Goal: Information Seeking & Learning: Find specific fact

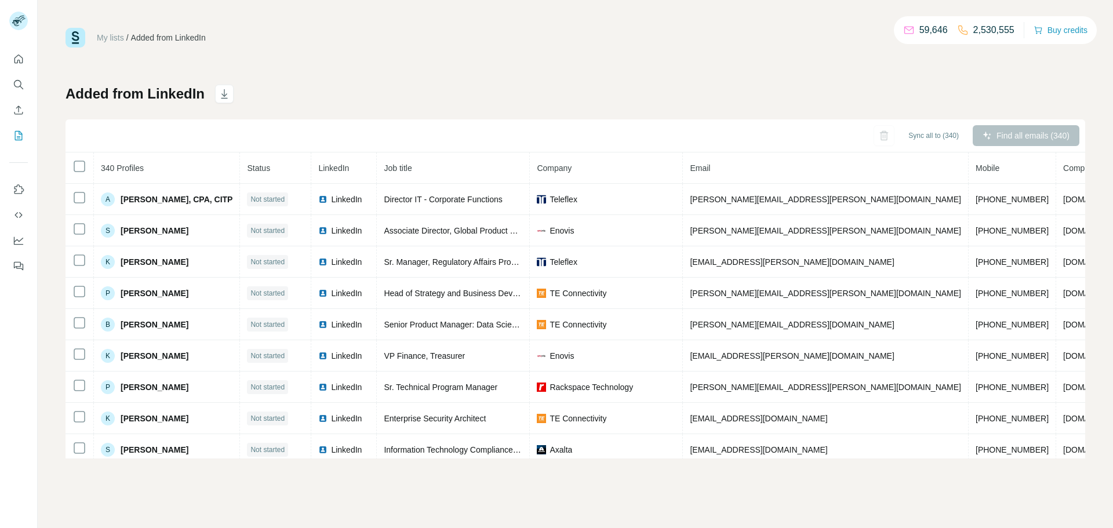
click at [19, 89] on icon "Search" at bounding box center [19, 85] width 12 height 12
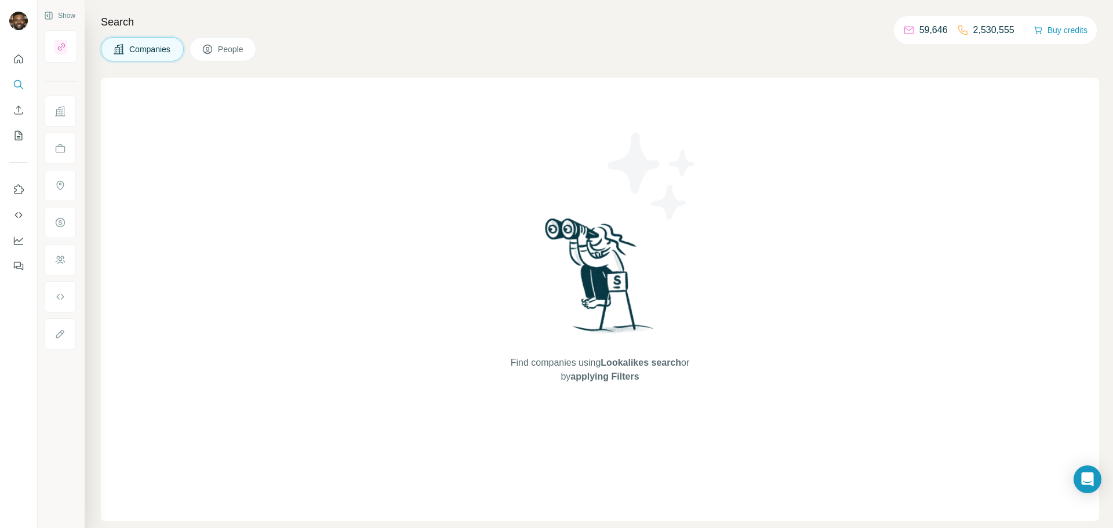
click at [240, 56] on button "People" at bounding box center [223, 49] width 67 height 24
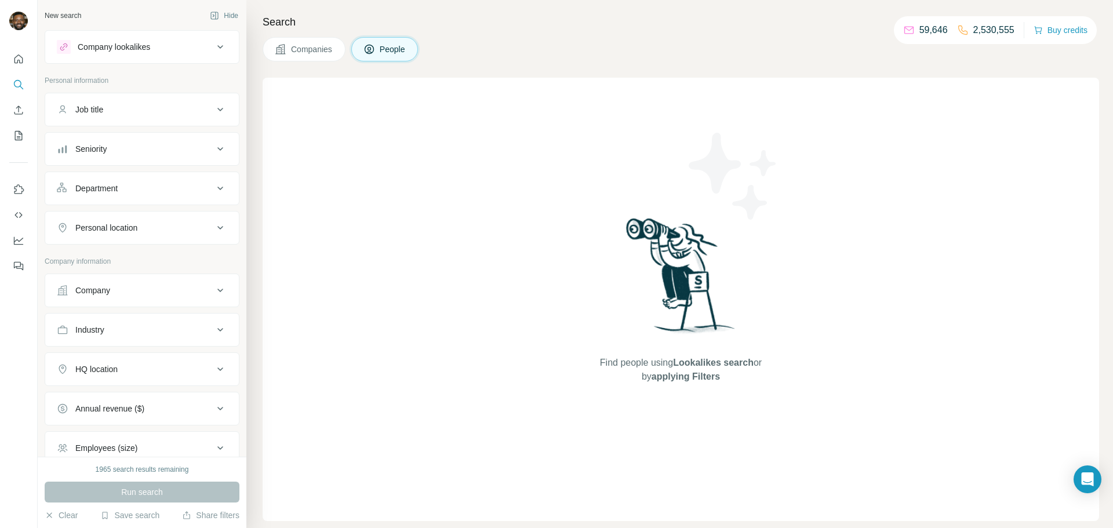
click at [123, 283] on button "Company" at bounding box center [142, 291] width 194 height 28
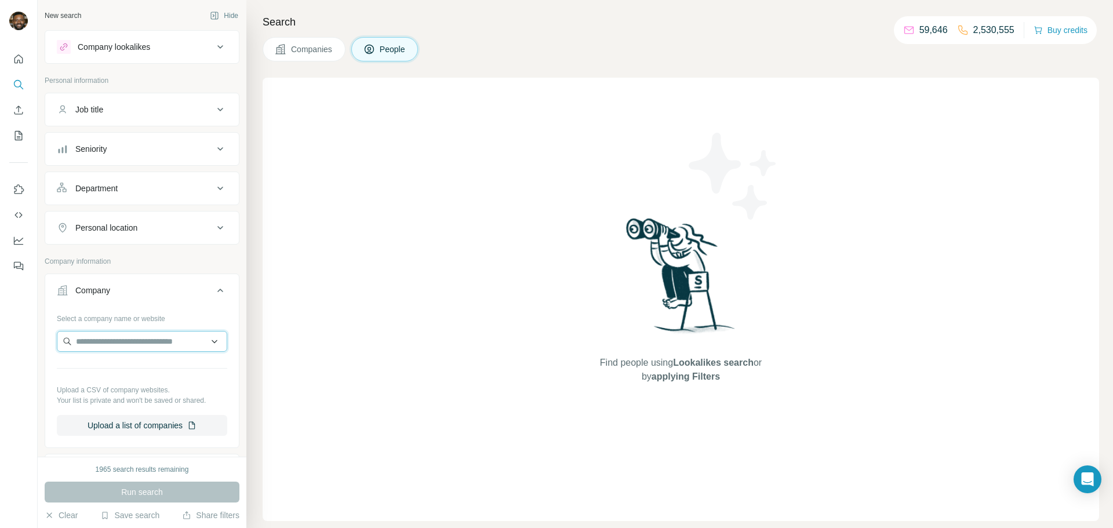
click at [166, 337] on input "text" at bounding box center [142, 341] width 170 height 21
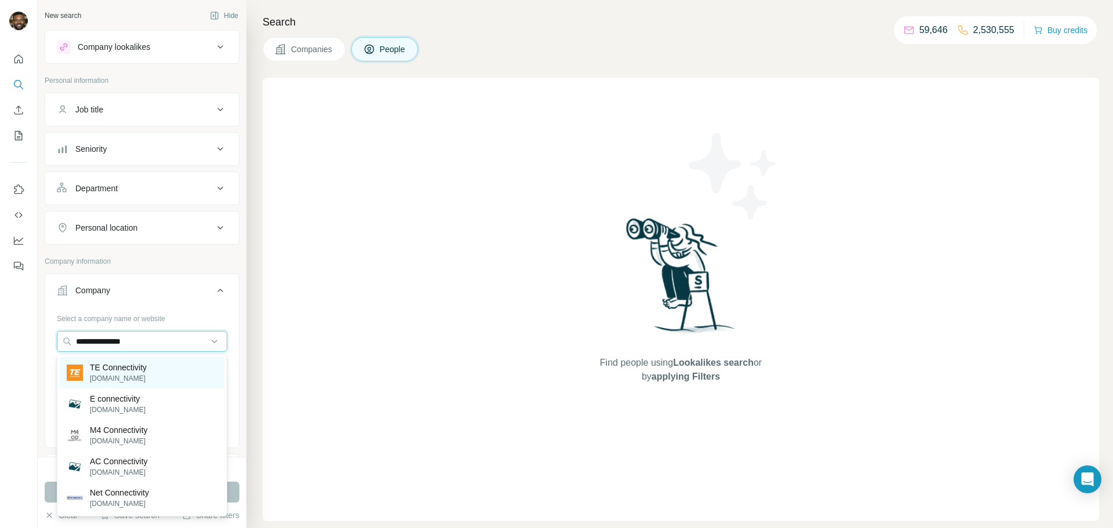
type input "**********"
click at [90, 376] on p "[DOMAIN_NAME]" at bounding box center [118, 378] width 57 height 10
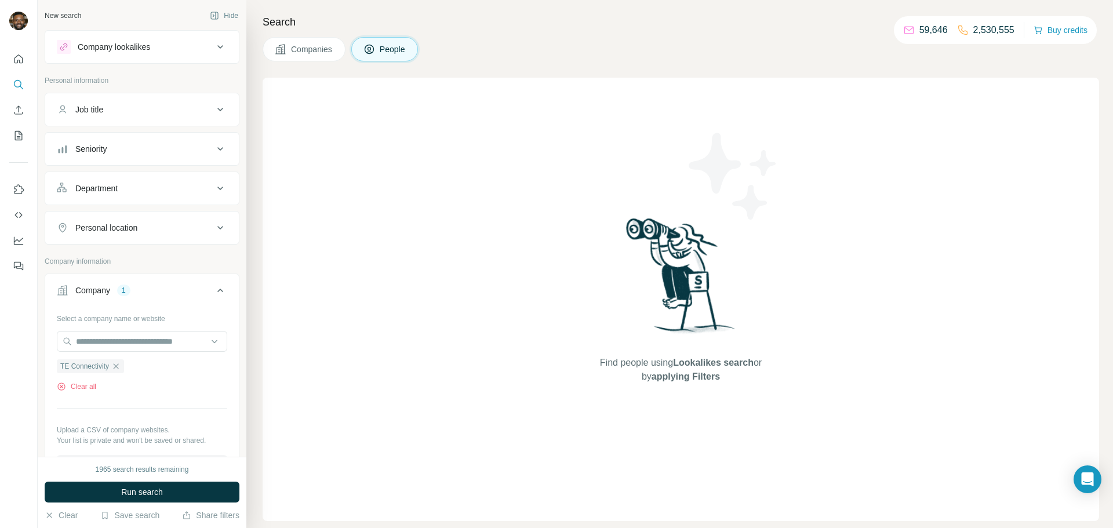
click at [126, 222] on div "Personal location" at bounding box center [106, 228] width 62 height 12
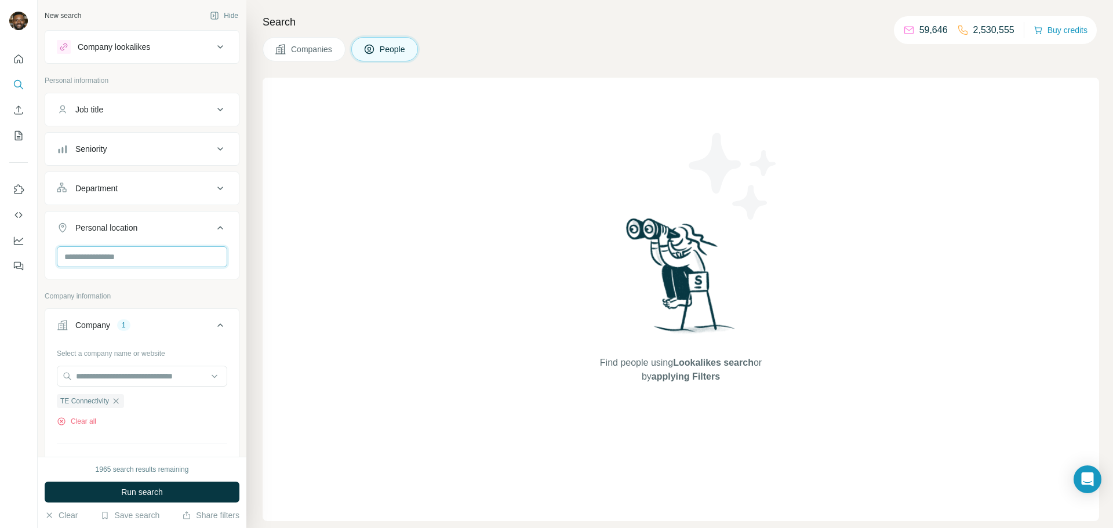
click at [178, 260] on input "text" at bounding box center [142, 256] width 170 height 21
type input "******"
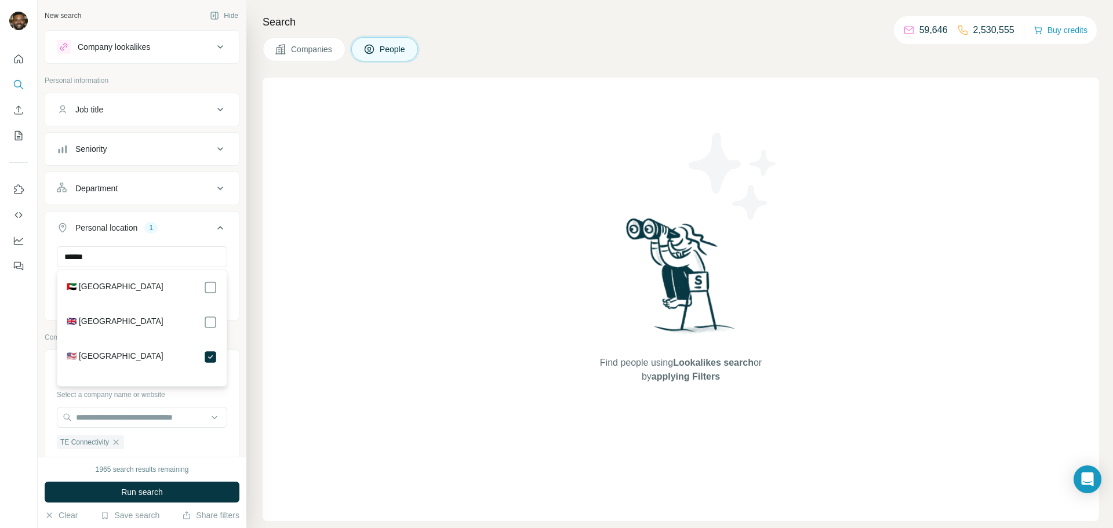
click at [219, 232] on icon at bounding box center [220, 228] width 14 height 14
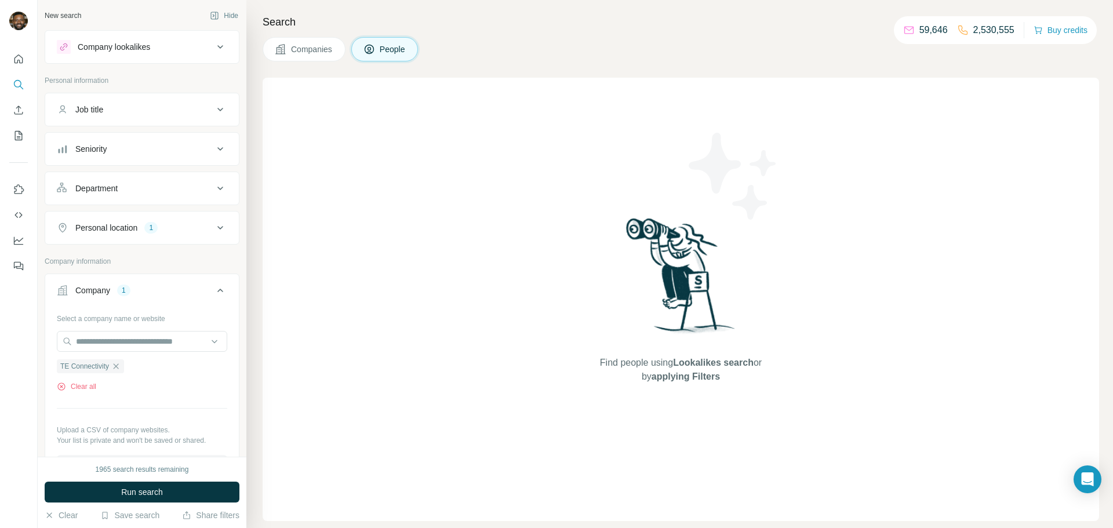
click at [164, 112] on div "Job title" at bounding box center [135, 110] width 157 height 12
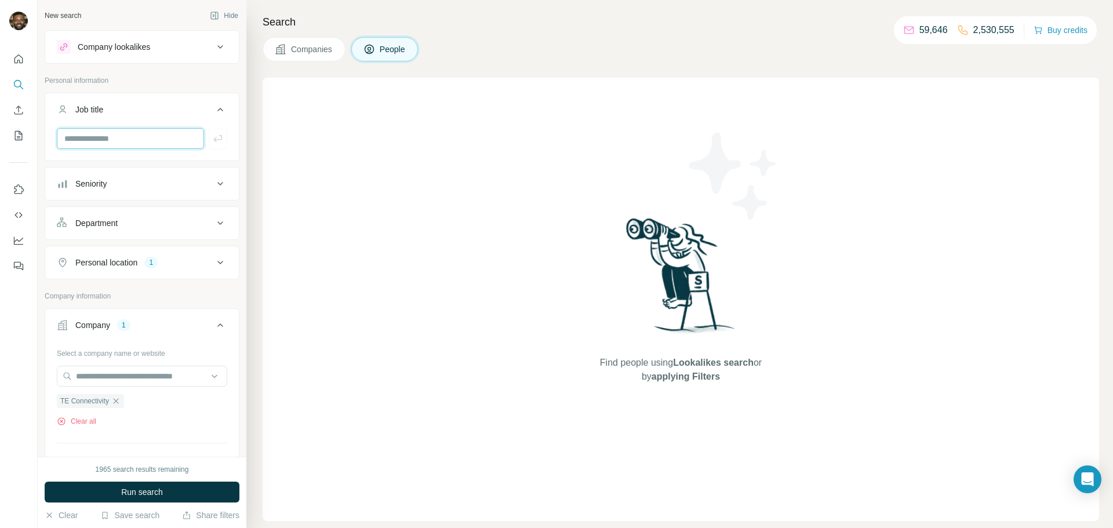
click at [96, 132] on input "text" at bounding box center [130, 138] width 147 height 21
paste input "**********"
type input "**********"
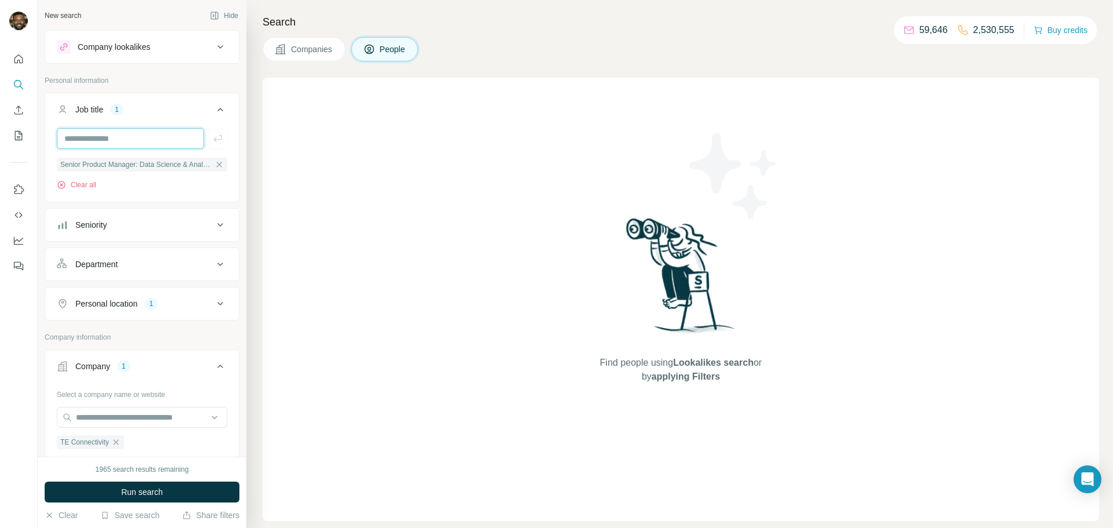
scroll to position [0, 0]
click at [143, 491] on span "Run search" at bounding box center [142, 493] width 42 height 12
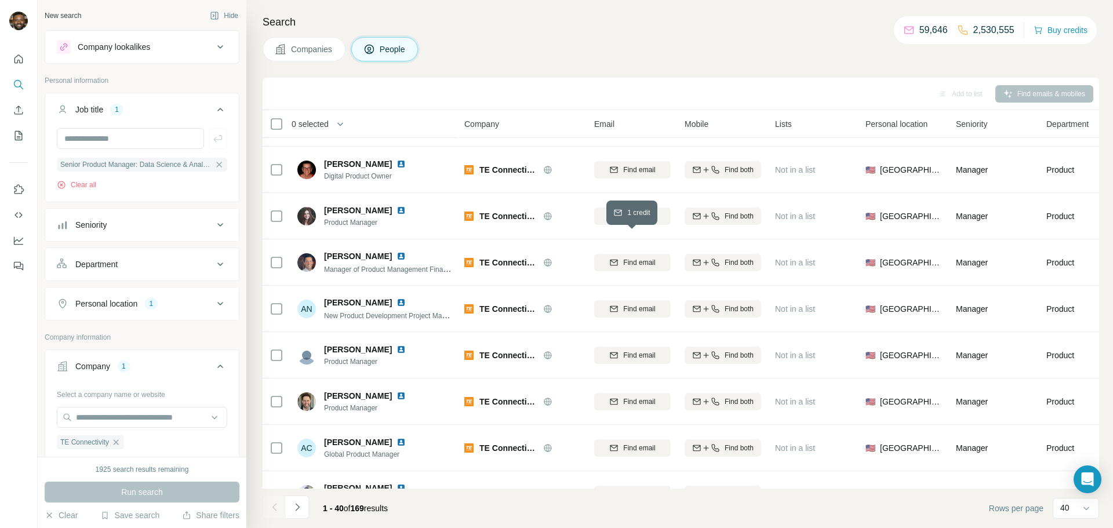
scroll to position [321, 0]
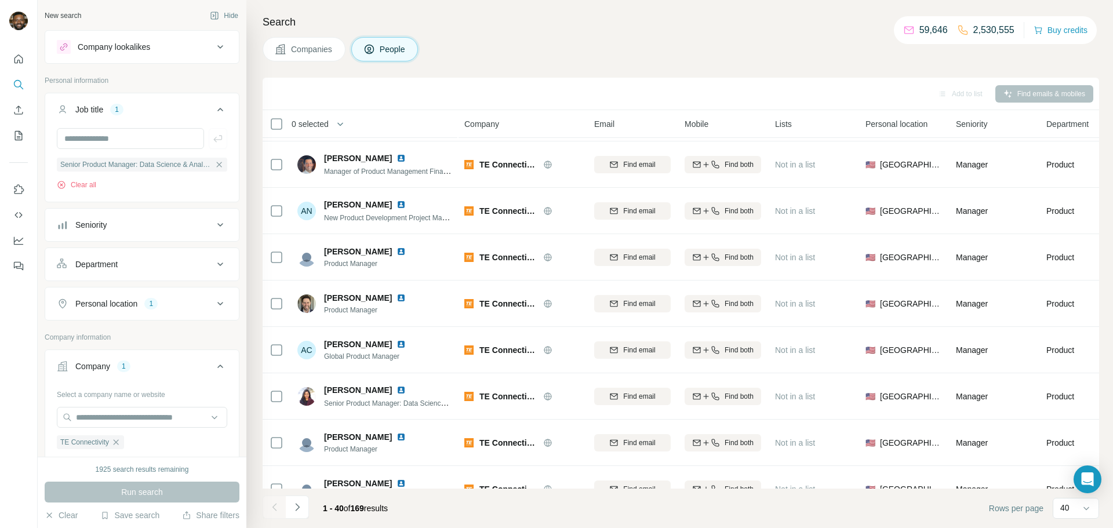
click at [226, 301] on icon at bounding box center [220, 304] width 14 height 14
click at [147, 342] on input "text" at bounding box center [142, 332] width 170 height 21
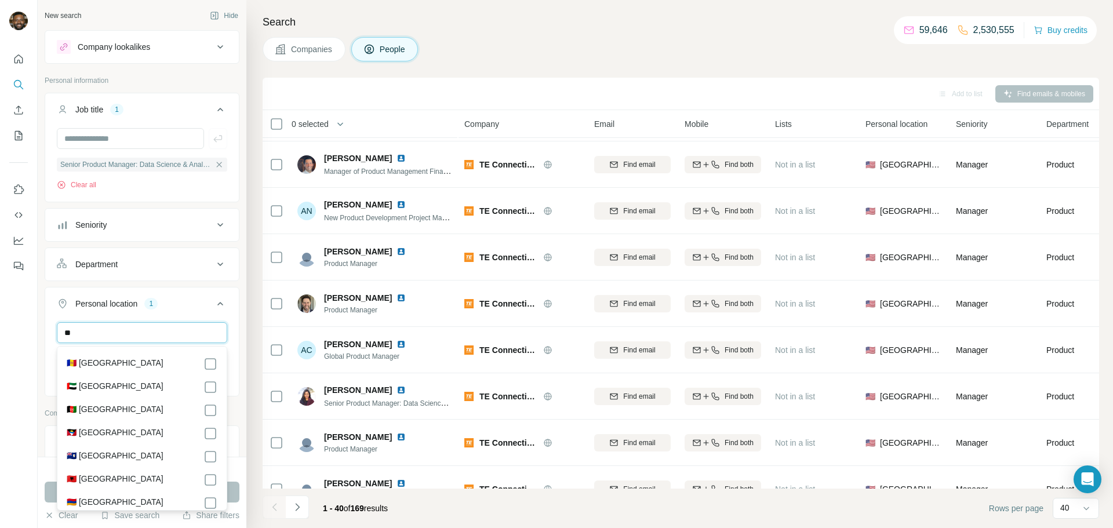
type input "*"
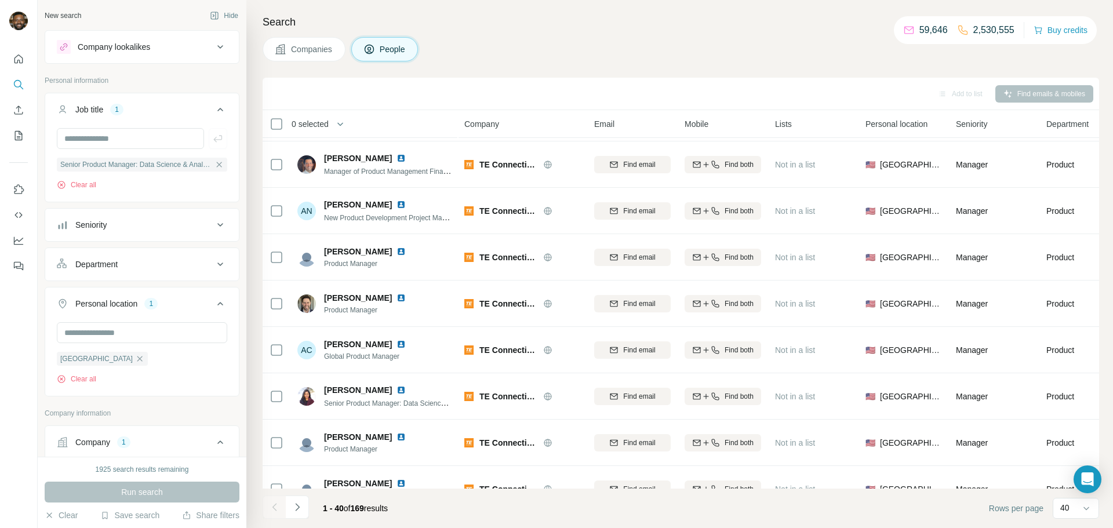
click at [253, 231] on div "Search Companies People Add to list Find emails & mobiles 0 selected People Com…" at bounding box center [679, 264] width 867 height 528
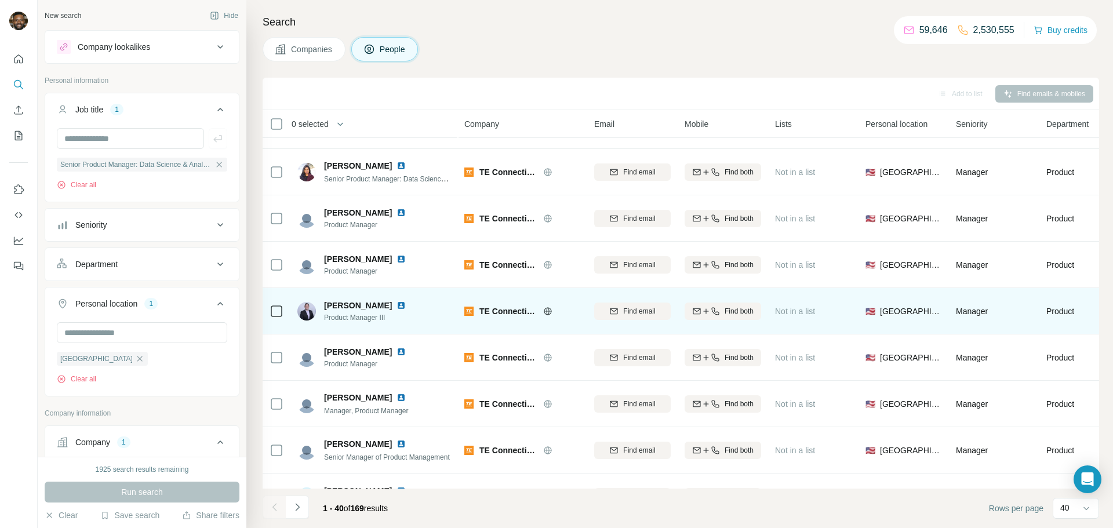
scroll to position [517, 0]
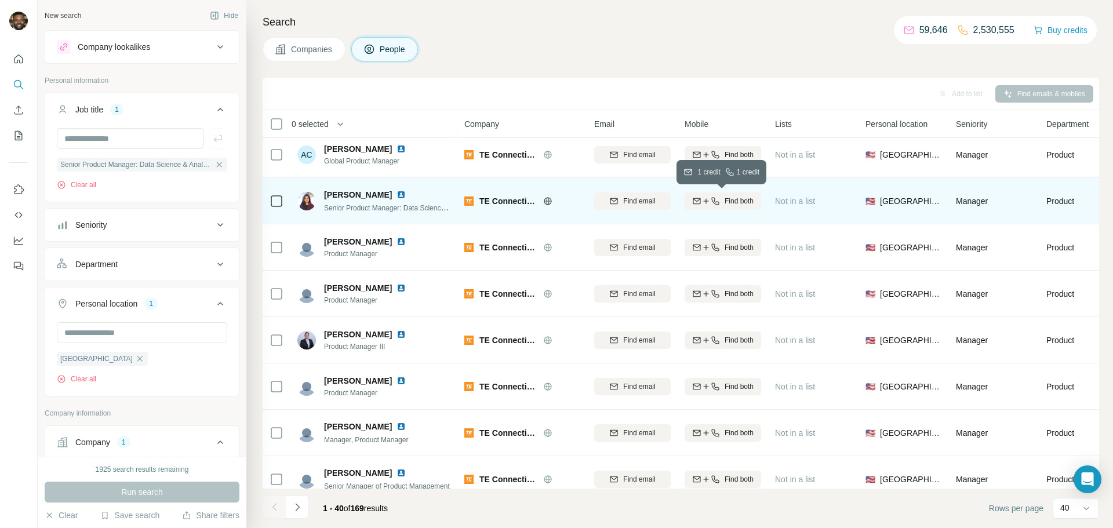
click at [718, 200] on icon "button" at bounding box center [715, 201] width 9 height 9
